Goal: Information Seeking & Learning: Learn about a topic

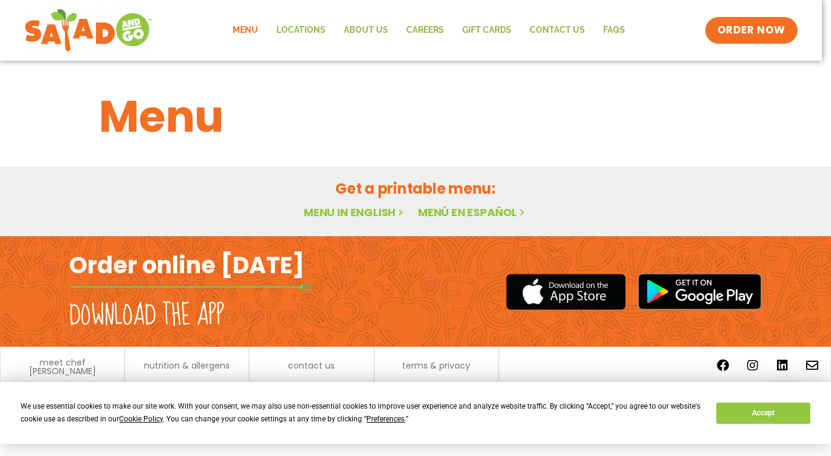
click at [335, 214] on link "Menu in English" at bounding box center [355, 212] width 102 height 15
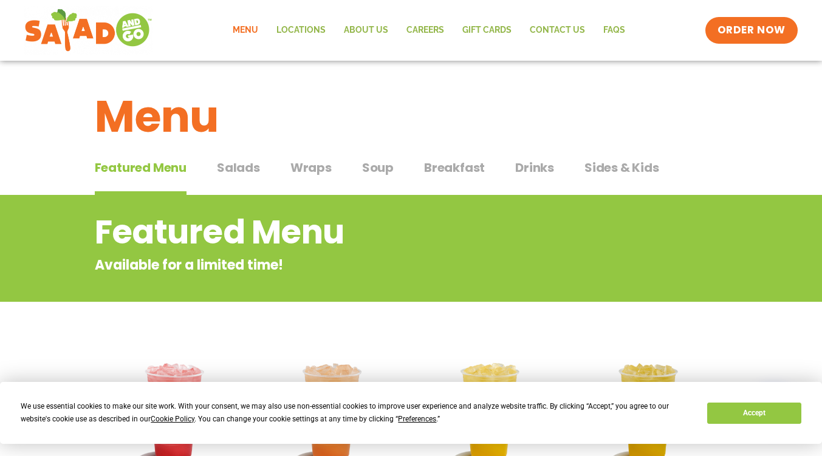
click at [245, 168] on span "Salads" at bounding box center [238, 168] width 43 height 18
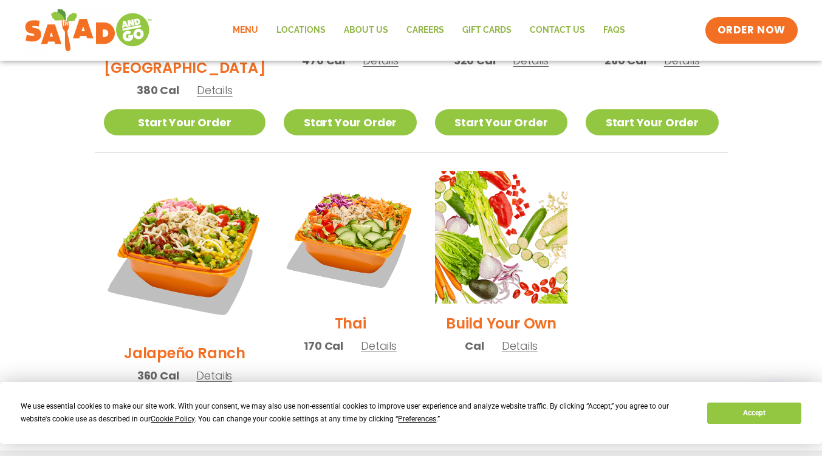
scroll to position [972, 0]
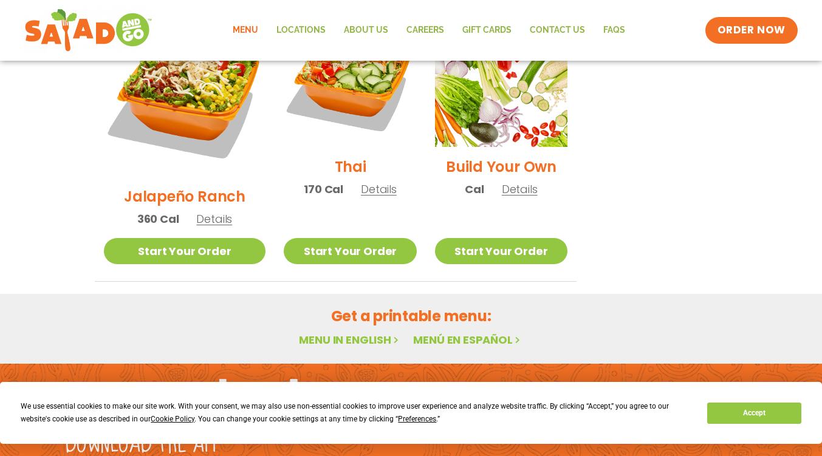
scroll to position [1008, 0]
